Goal: Information Seeking & Learning: Learn about a topic

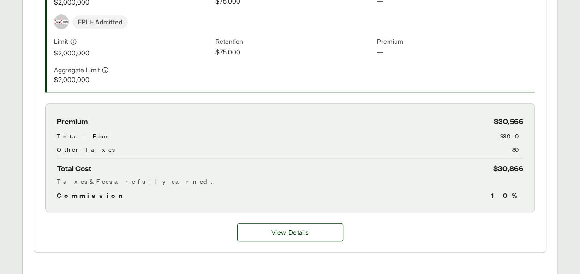
scroll to position [388, 0]
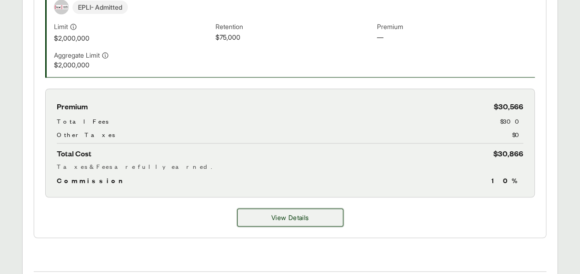
click at [323, 214] on button "View Details" at bounding box center [290, 217] width 106 height 18
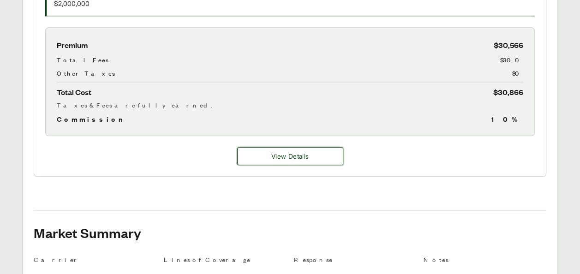
scroll to position [447, 0]
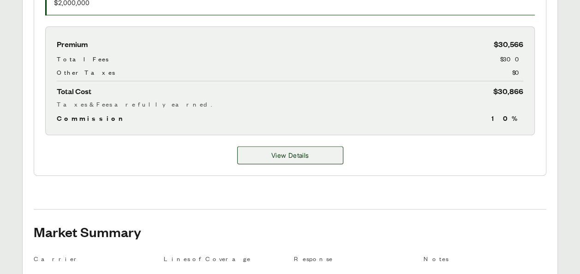
click at [279, 152] on span "View Details" at bounding box center [289, 155] width 37 height 10
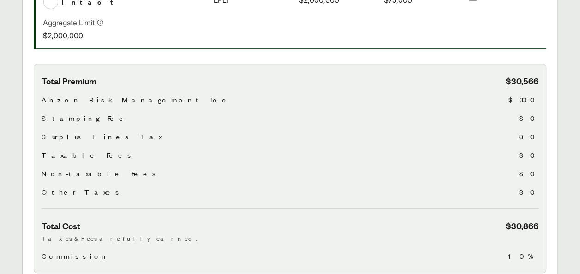
scroll to position [256, 0]
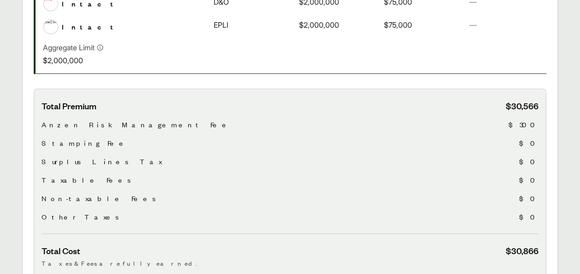
click at [531, 119] on span "$300" at bounding box center [523, 124] width 30 height 11
click at [436, 123] on div "Total Premium $30,566 Anzen Risk Management Fee $300 Stamping Fee $0 Surplus Li…" at bounding box center [290, 167] width 497 height 134
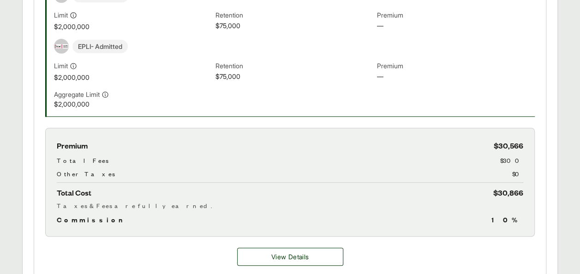
scroll to position [354, 0]
